Goal: Task Accomplishment & Management: Manage account settings

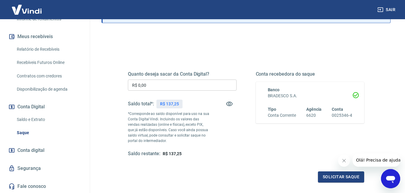
scroll to position [51, 0]
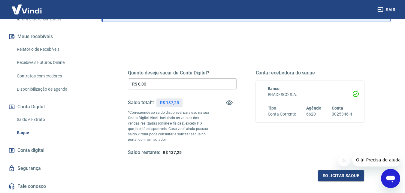
click at [47, 118] on link "Saldo e Extrato" at bounding box center [48, 120] width 68 height 12
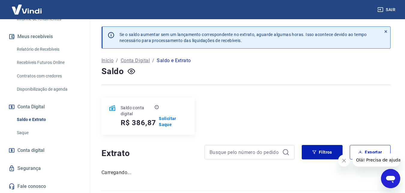
click at [43, 124] on link "Saldo e Extrato" at bounding box center [48, 120] width 68 height 12
click at [47, 136] on link "Saque" at bounding box center [48, 133] width 68 height 12
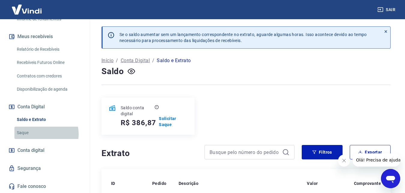
click at [44, 134] on link "Saque" at bounding box center [48, 133] width 68 height 12
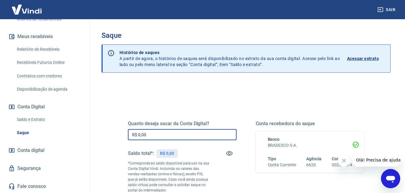
click at [200, 134] on input "R$ 0,00" at bounding box center [182, 134] width 109 height 11
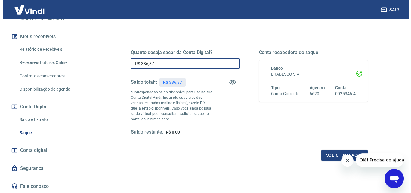
scroll to position [73, 0]
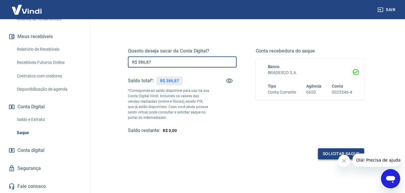
type input "R$ 386,87"
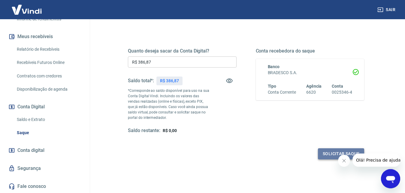
click at [329, 157] on button "Solicitar saque" at bounding box center [341, 153] width 46 height 11
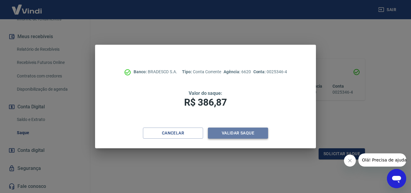
click at [239, 131] on button "Validar saque" at bounding box center [238, 133] width 60 height 11
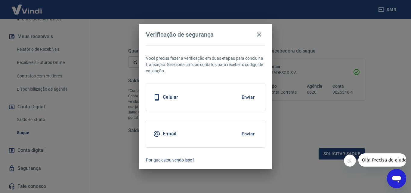
click at [246, 131] on button "Enviar" at bounding box center [248, 134] width 20 height 13
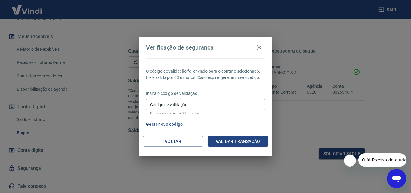
click at [179, 117] on div "O código de validação foi enviado para o contato selecionado. Ele é válido por …" at bounding box center [205, 97] width 133 height 78
click at [188, 110] on input "Código de validação" at bounding box center [205, 104] width 119 height 11
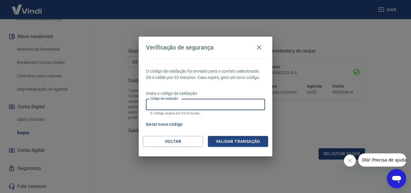
paste input "749795"
type input "749795"
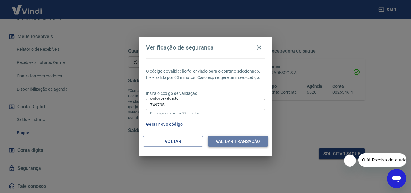
click at [250, 138] on button "Validar transação" at bounding box center [238, 141] width 60 height 11
click at [250, 138] on div "Validar transação" at bounding box center [238, 141] width 60 height 11
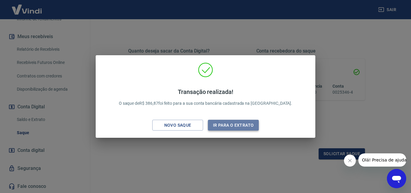
click at [225, 123] on button "Ir para o extrato" at bounding box center [233, 125] width 51 height 11
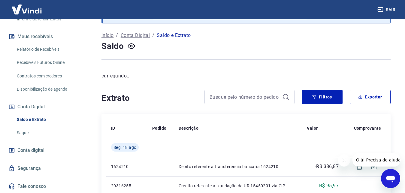
scroll to position [43, 0]
